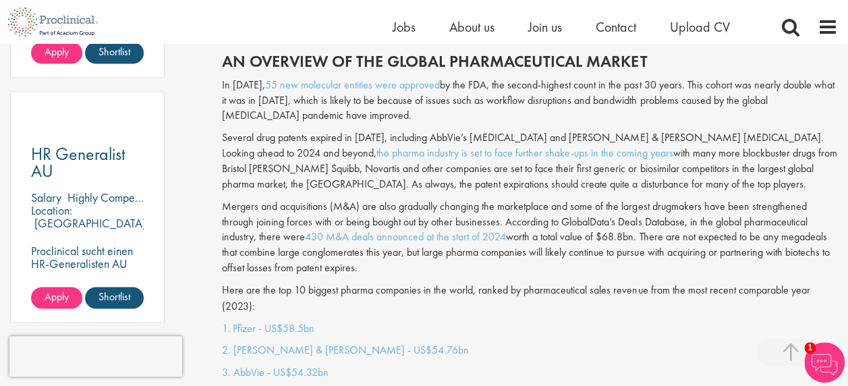
scroll to position [933, 0]
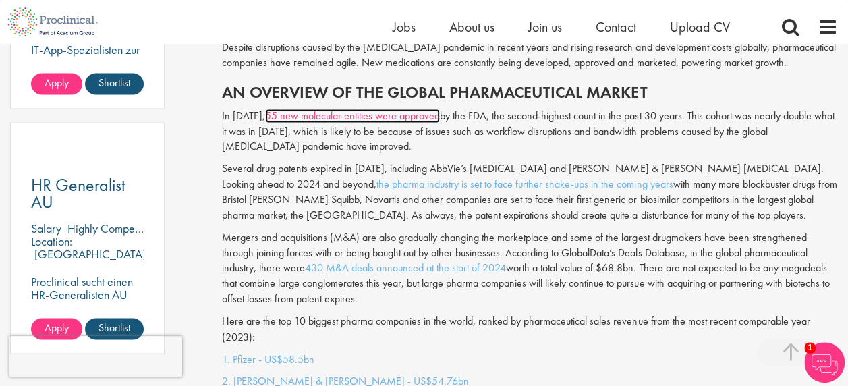
click at [341, 115] on link "55 new molecular entities were approved" at bounding box center [352, 116] width 175 height 14
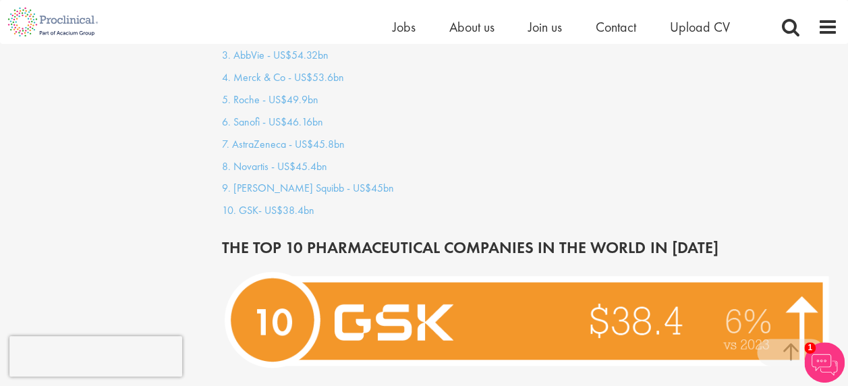
scroll to position [1198, 0]
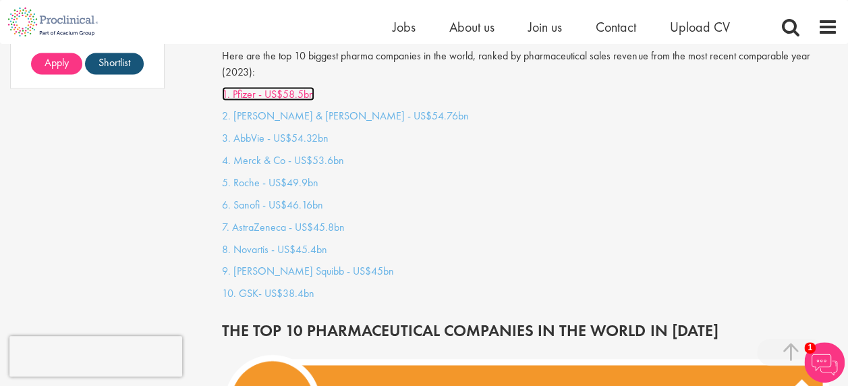
click at [244, 88] on link "1. Pfizer - US$58.5bn" at bounding box center [268, 93] width 92 height 14
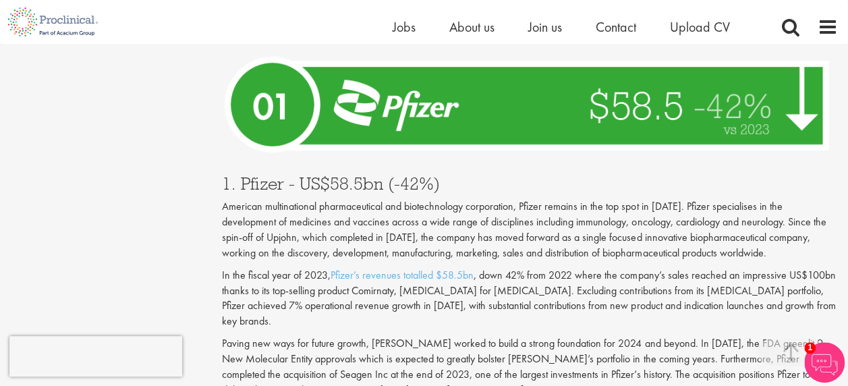
scroll to position [4836, 0]
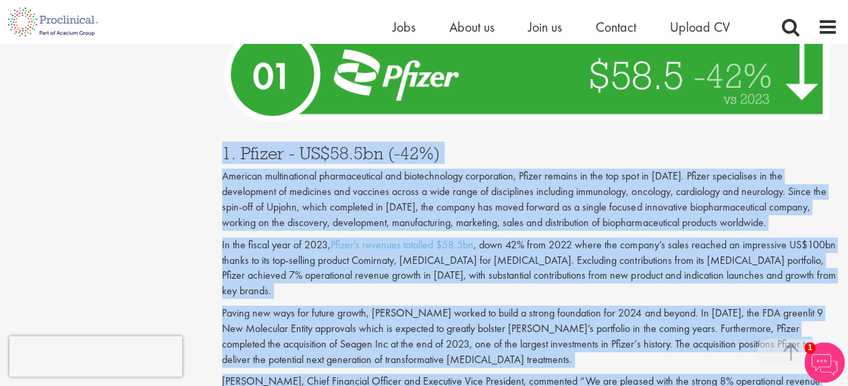
drag, startPoint x: 751, startPoint y: 335, endPoint x: 187, endPoint y: 81, distance: 617.8
drag, startPoint x: 187, startPoint y: 81, endPoint x: 363, endPoint y: 121, distance: 180.6
click at [363, 169] on p "American multinational pharmaceutical and biotechnology corporation, Pfizer rem…" at bounding box center [530, 199] width 616 height 61
copy div "5. Loremi - DO$66.7si (-21%) Ametcons adipiscingeli seddoeiusmodte inc utlabore…"
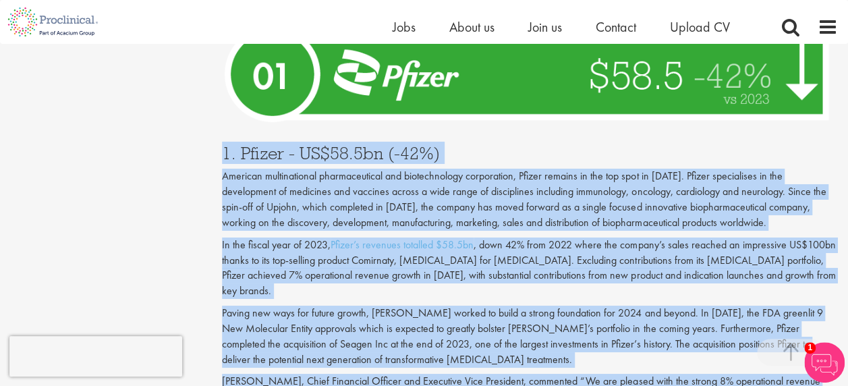
click at [399, 169] on p "American multinational pharmaceutical and biotechnology corporation, Pfizer rem…" at bounding box center [530, 199] width 616 height 61
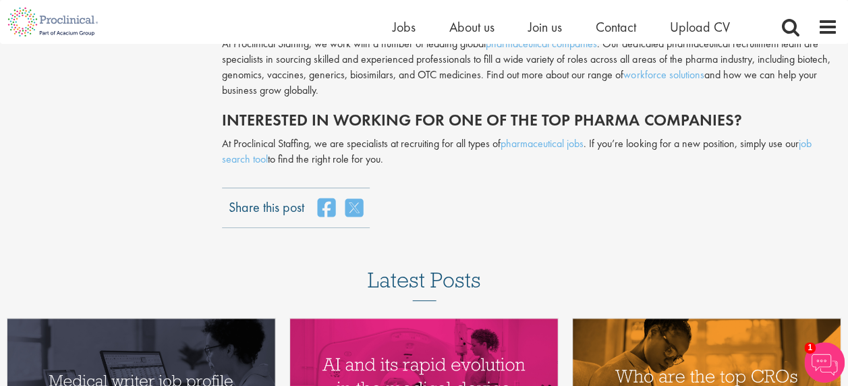
scroll to position [5308, 0]
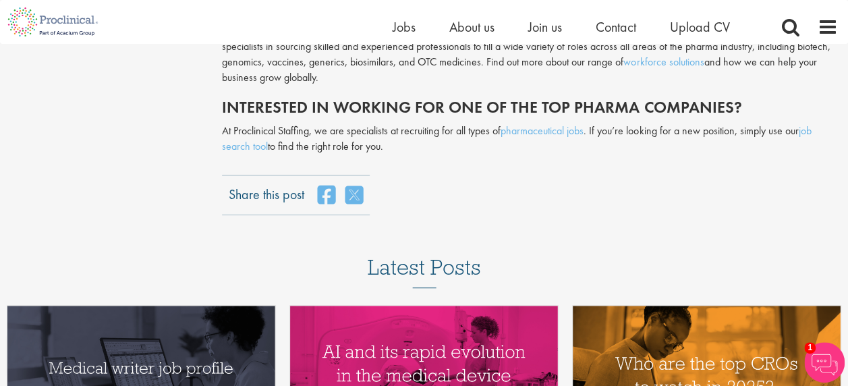
scroll to position [1198, 0]
